Goal: Obtain resource: Download file/media

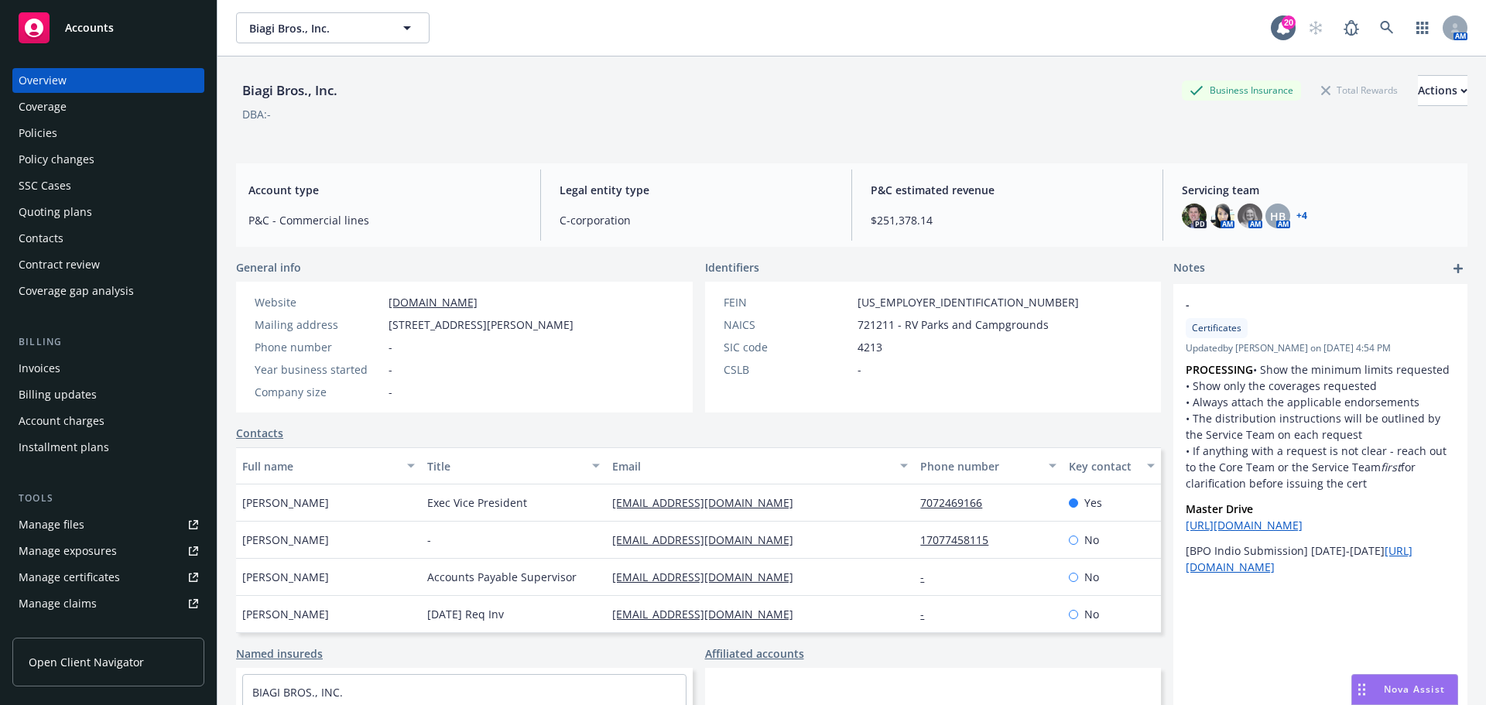
click at [112, 30] on span "Accounts" at bounding box center [89, 28] width 49 height 12
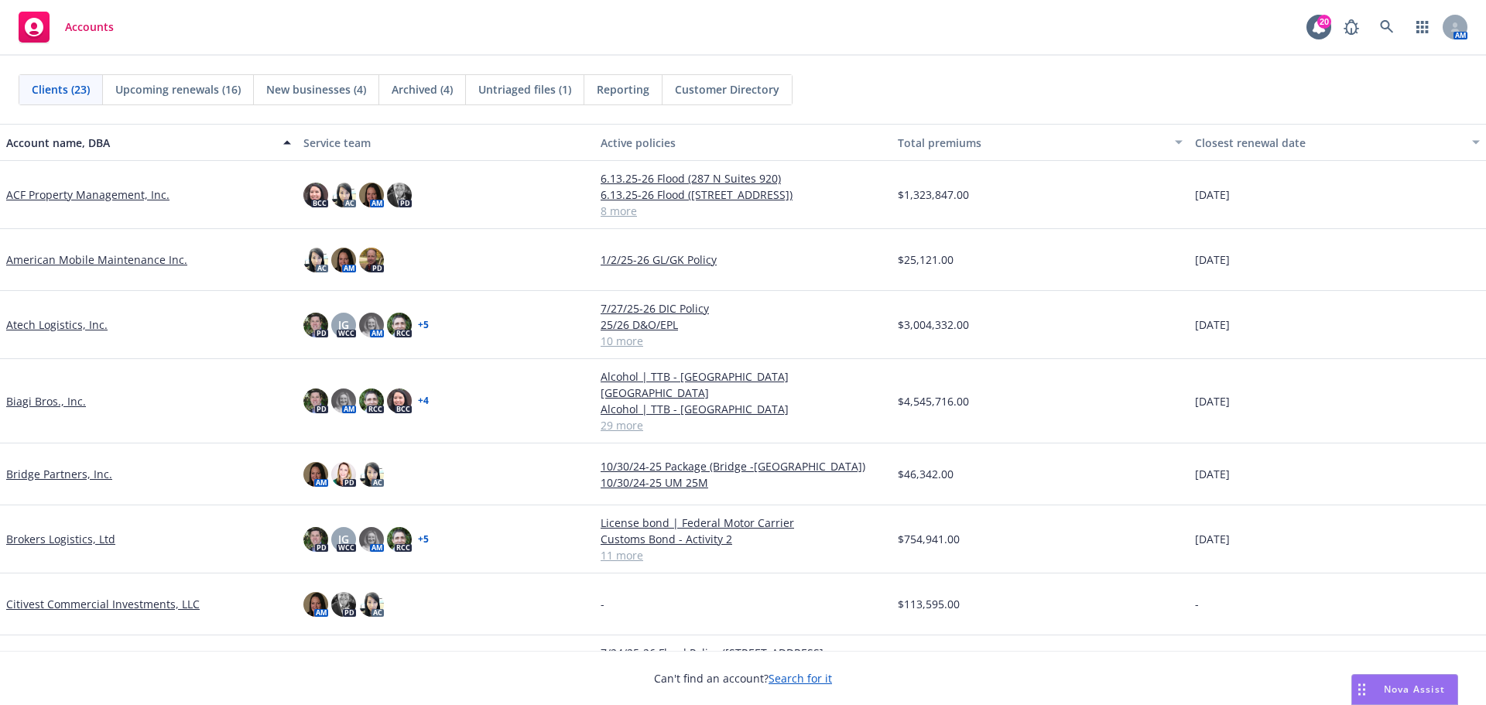
click at [63, 322] on link "Atech Logistics, Inc." at bounding box center [56, 325] width 101 height 16
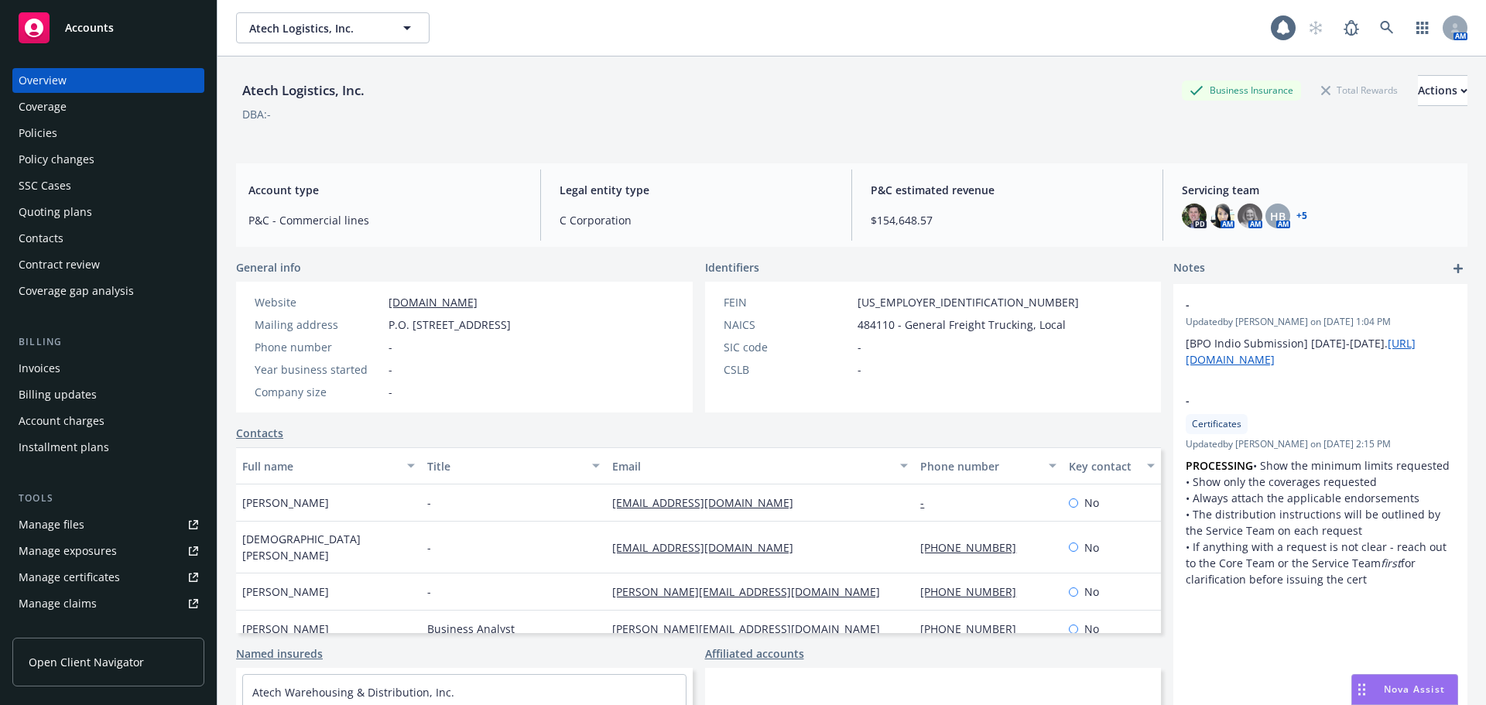
click at [38, 132] on div "Policies" at bounding box center [38, 133] width 39 height 25
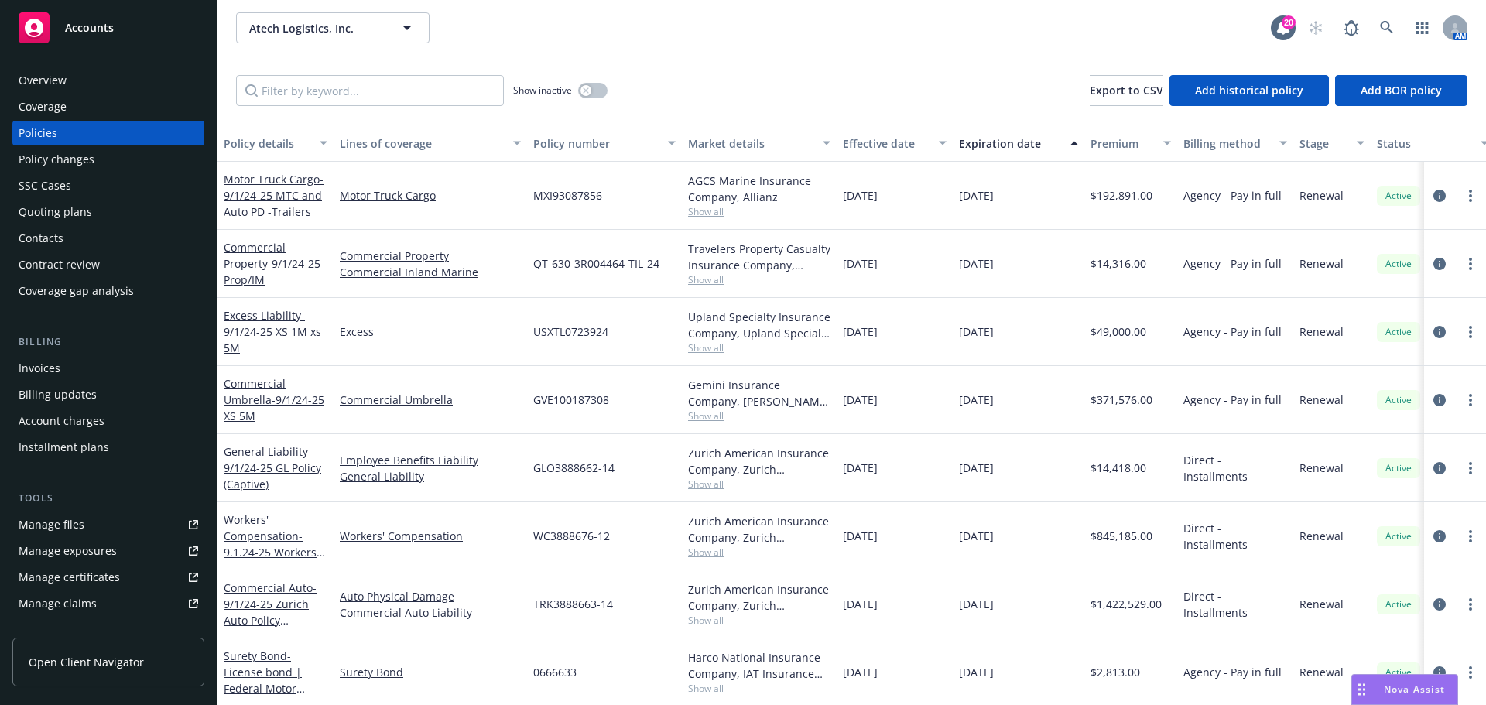
click at [85, 224] on div "Quoting plans" at bounding box center [56, 212] width 74 height 25
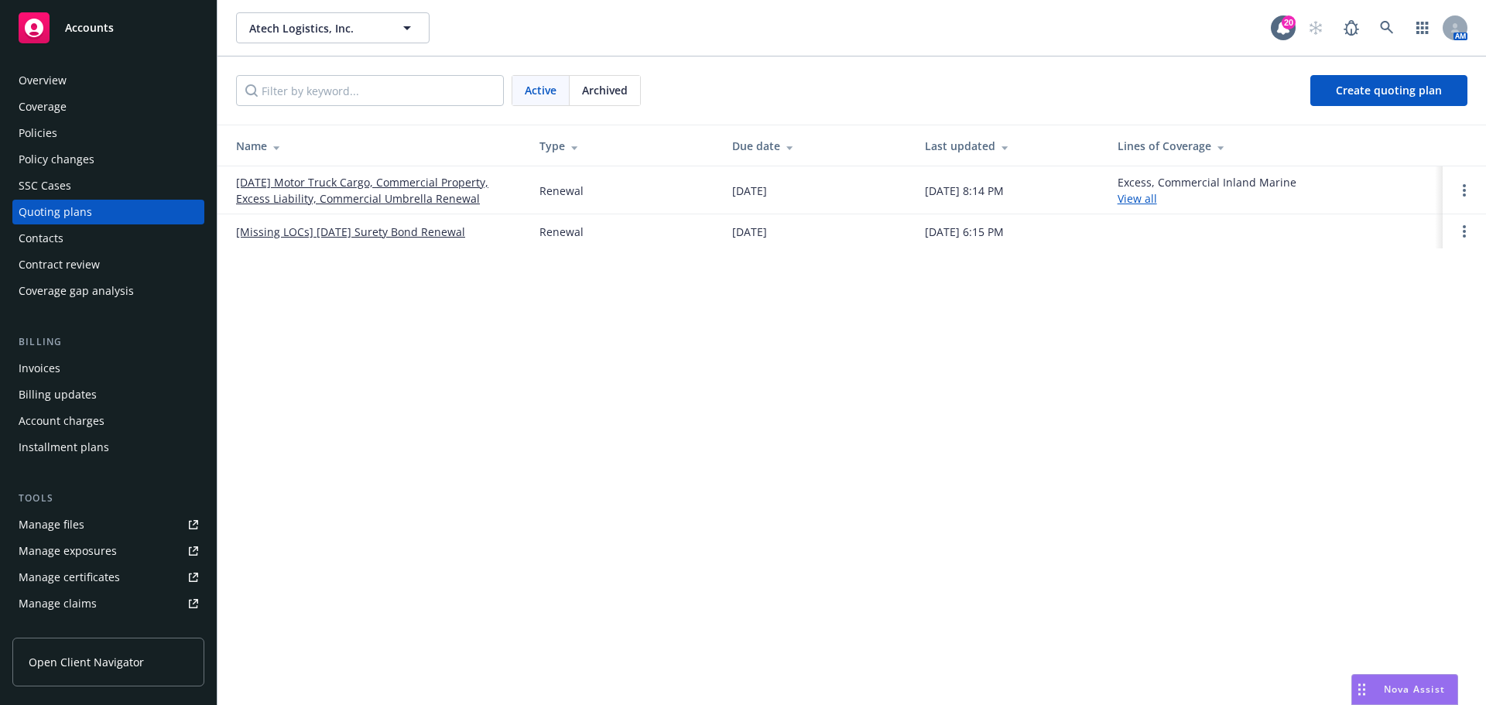
click at [334, 198] on link "[DATE] Motor Truck Cargo, Commercial Property, Excess Liability, Commercial Umb…" at bounding box center [375, 190] width 279 height 33
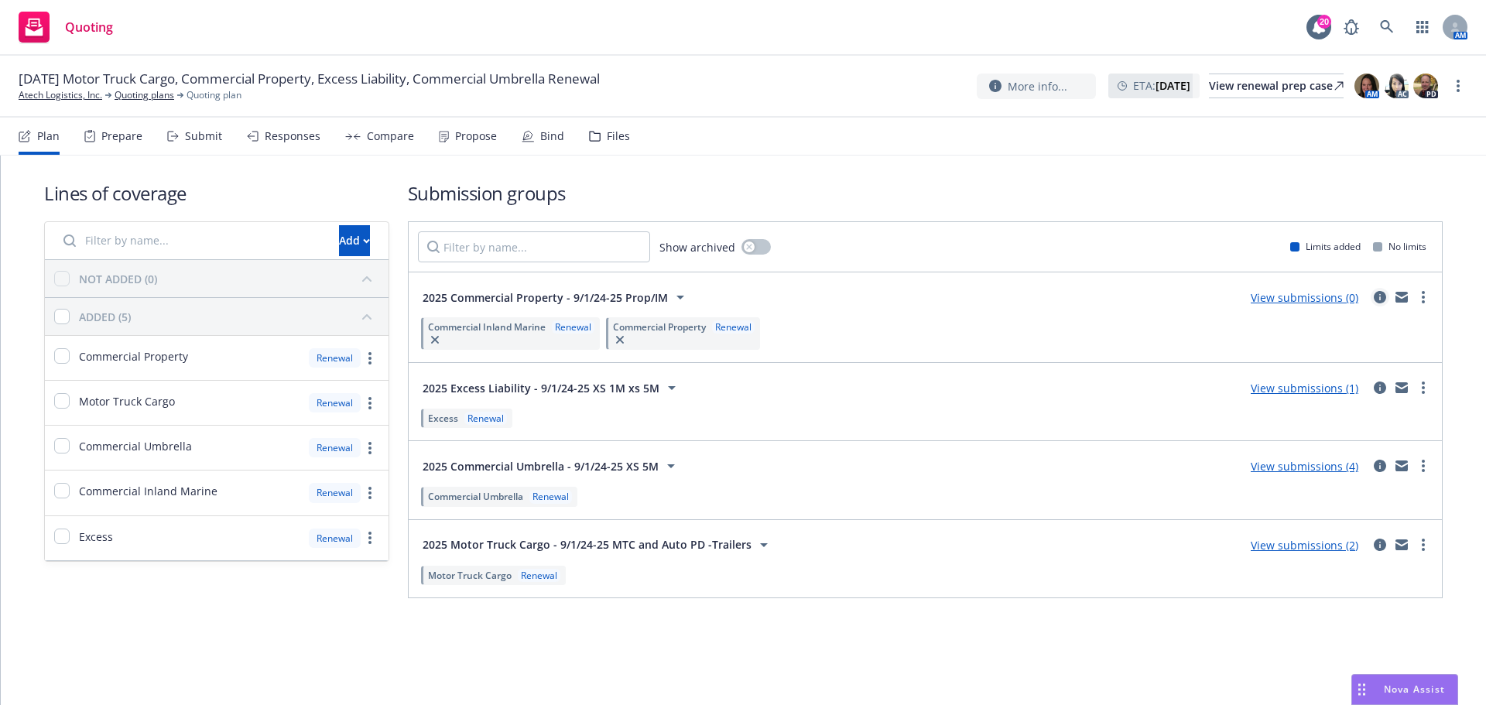
click at [1381, 295] on icon "circleInformation" at bounding box center [1380, 297] width 12 height 12
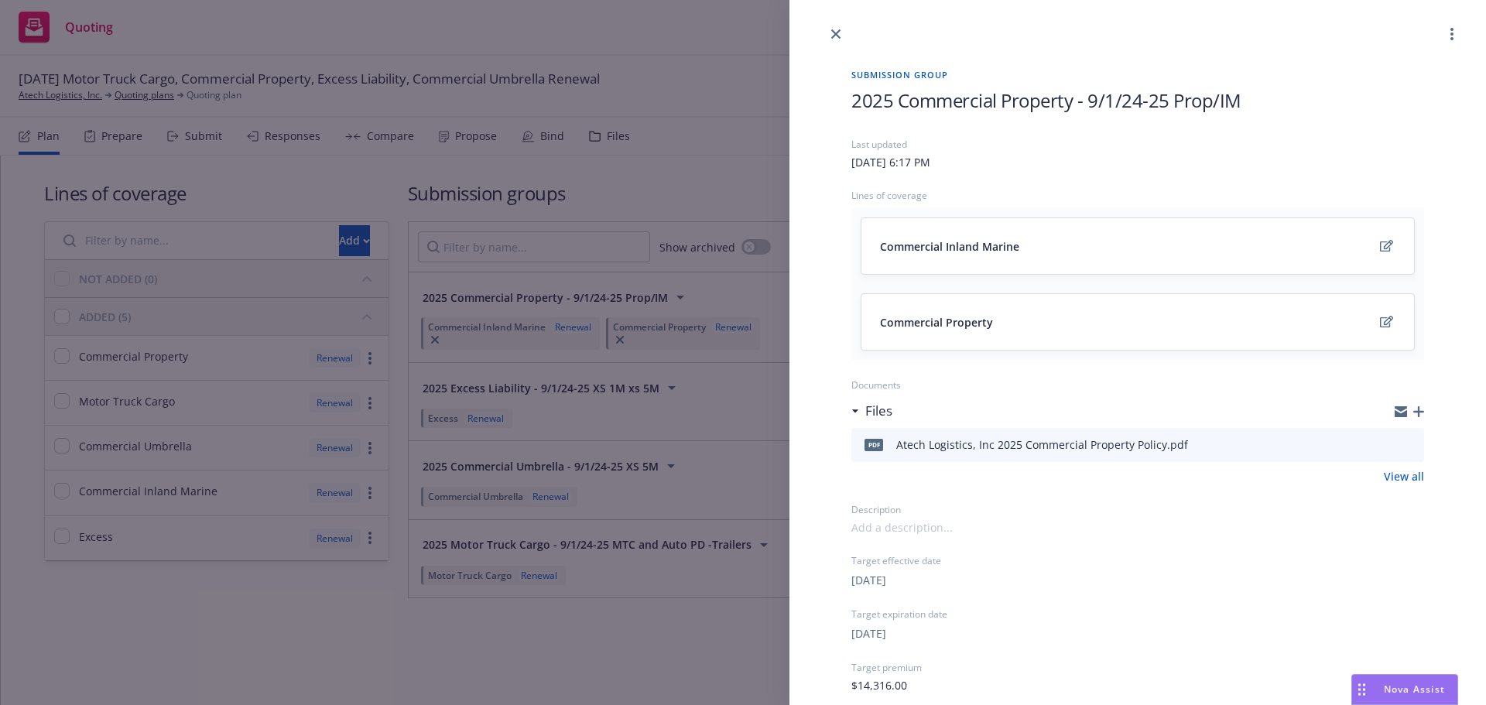
click at [838, 29] on icon "close" at bounding box center [835, 33] width 9 height 9
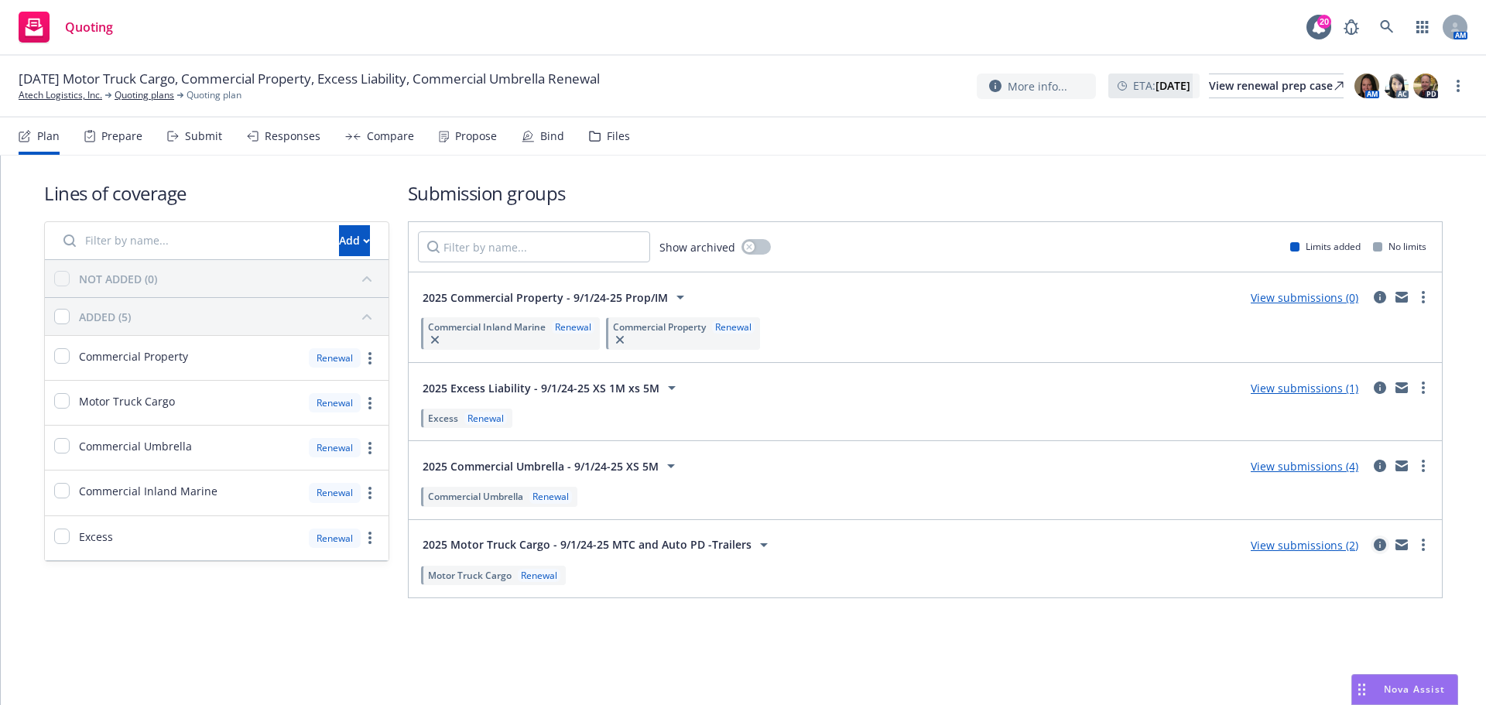
click at [1378, 539] on icon "circleInformation" at bounding box center [1380, 545] width 12 height 12
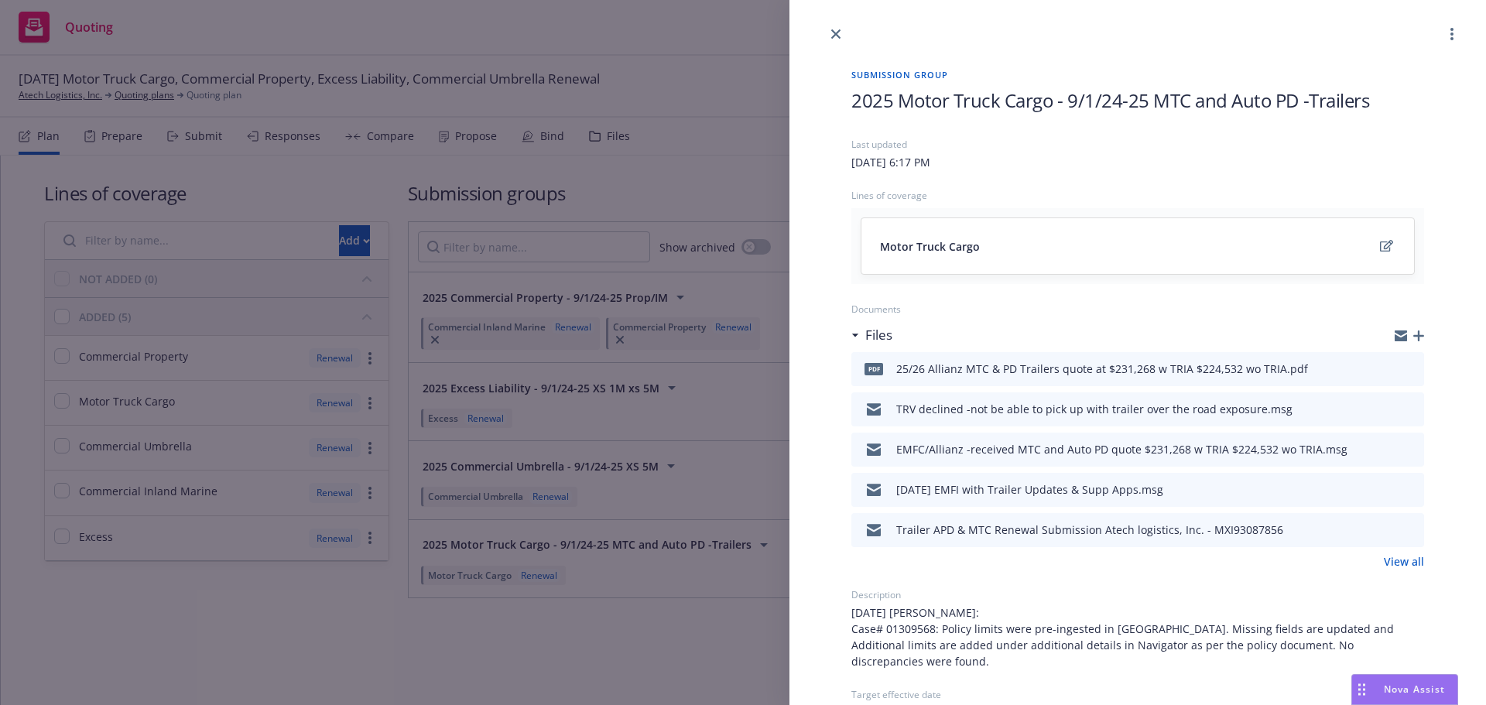
click at [1378, 447] on icon "download file" at bounding box center [1384, 448] width 12 height 12
click at [1395, 333] on icon "button" at bounding box center [1401, 332] width 12 height 5
click at [830, 43] on div at bounding box center [1137, 21] width 697 height 43
click at [836, 32] on icon "close" at bounding box center [835, 33] width 9 height 9
